Goal: Task Accomplishment & Management: Use online tool/utility

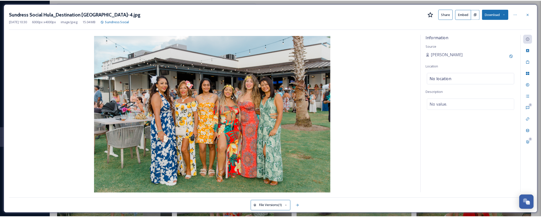
scroll to position [242, 0]
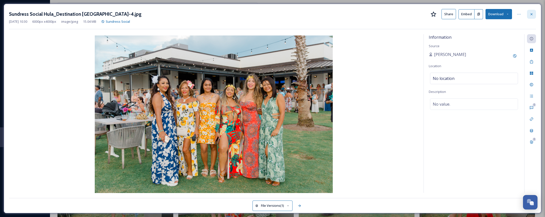
click at [533, 16] on icon at bounding box center [532, 14] width 4 height 4
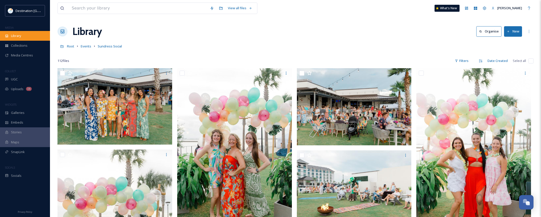
click at [15, 39] on div "Library" at bounding box center [25, 36] width 50 height 10
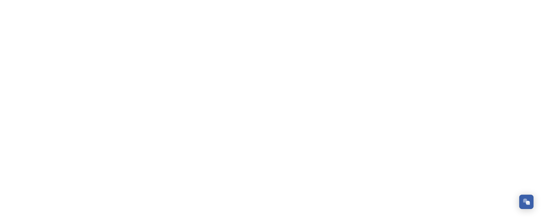
scroll to position [242, 0]
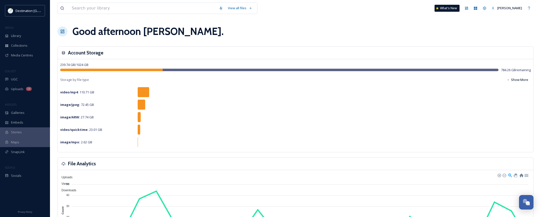
click at [204, 91] on div "video/mp4 : 110.71 GB" at bounding box center [295, 92] width 471 height 10
click at [23, 36] on div "Library" at bounding box center [25, 36] width 50 height 10
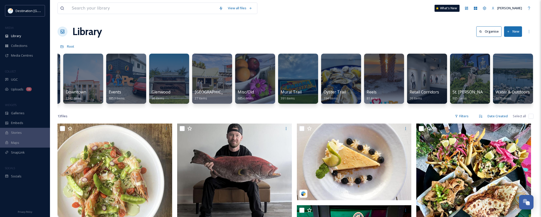
scroll to position [0, 271]
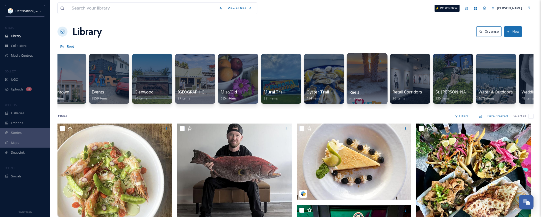
click at [371, 100] on div "Reels 81 items" at bounding box center [368, 95] width 36 height 13
click at [366, 71] on div at bounding box center [367, 78] width 41 height 51
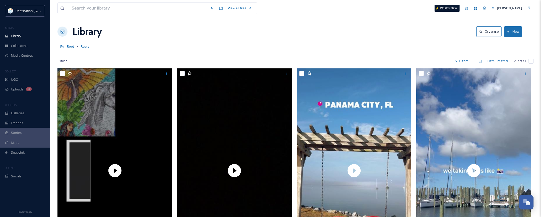
click at [515, 31] on button "New" at bounding box center [513, 31] width 18 height 10
click at [506, 43] on span "File Upload" at bounding box center [511, 43] width 17 height 5
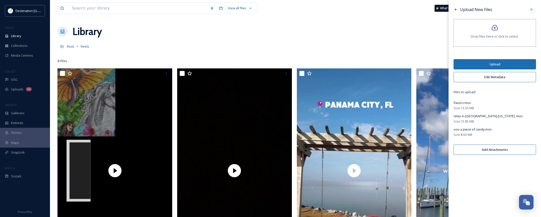
click at [491, 64] on button "Upload" at bounding box center [495, 64] width 83 height 10
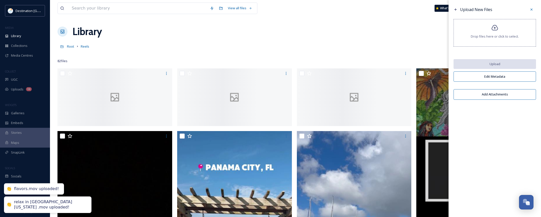
click at [230, 43] on div "Root Reels" at bounding box center [296, 47] width 476 height 10
